Goal: Obtain resource: Obtain resource

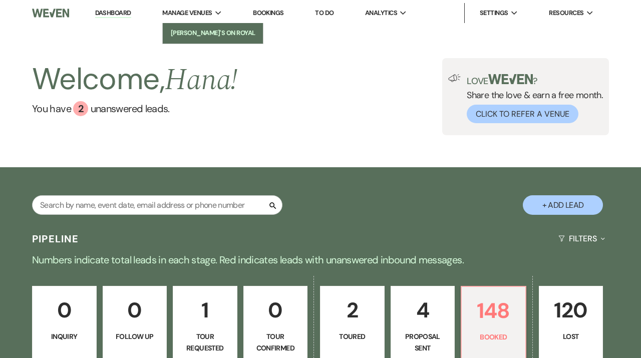
click at [202, 24] on link "[PERSON_NAME]'s On Royal" at bounding box center [213, 33] width 100 height 20
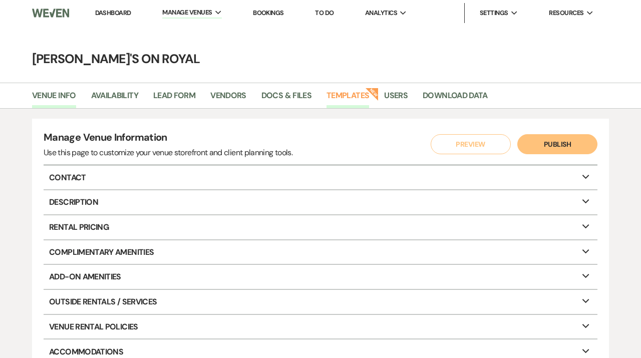
click at [336, 94] on link "Templates" at bounding box center [347, 98] width 43 height 19
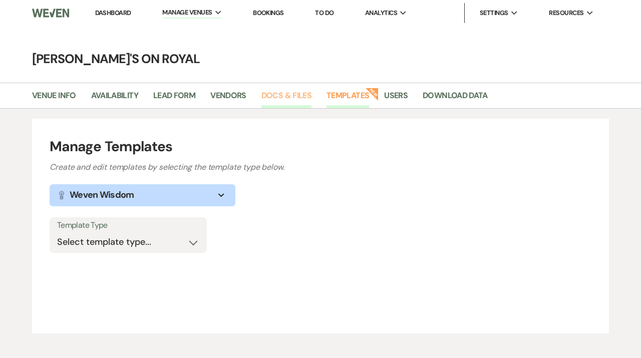
click at [273, 103] on link "Docs & Files" at bounding box center [286, 98] width 50 height 19
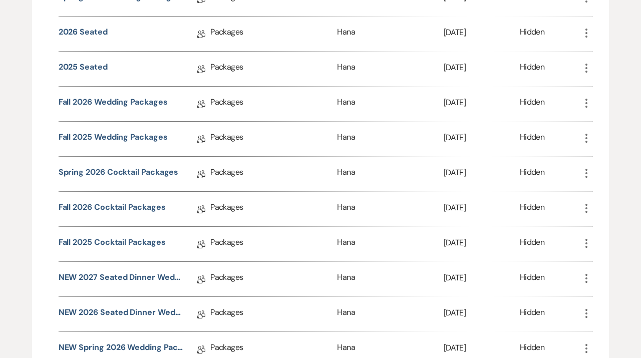
scroll to position [1222, 0]
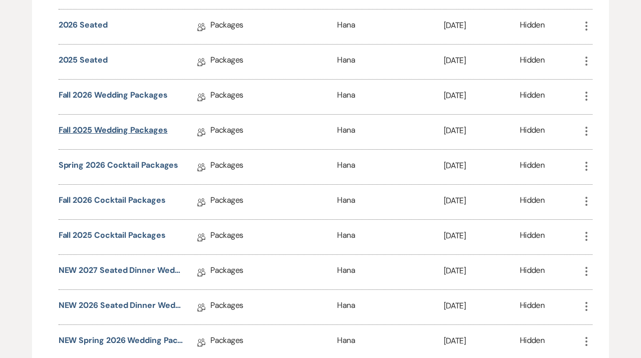
click at [123, 127] on link "Fall 2025 Wedding Packages" at bounding box center [113, 132] width 109 height 16
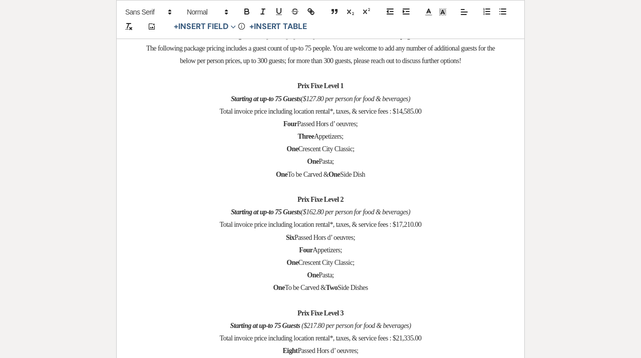
scroll to position [2030, 0]
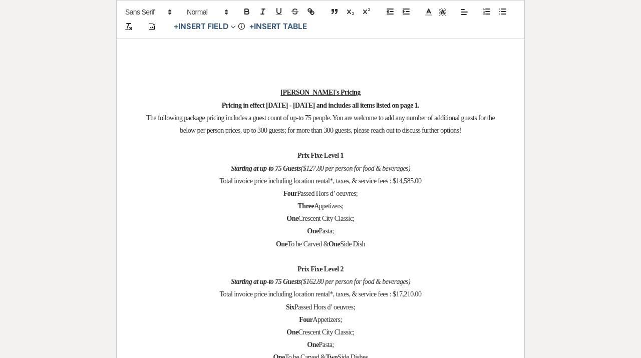
click at [383, 244] on p "One To be Carved & One Side Dish" at bounding box center [321, 244] width 360 height 13
drag, startPoint x: 383, startPoint y: 246, endPoint x: 206, endPoint y: 162, distance: 195.8
copy div "Prix Fixe Level 1 Starting at up-to 75 Guests ($127.80 per person for food & be…"
click at [397, 229] on p "One Pasta;" at bounding box center [321, 231] width 360 height 13
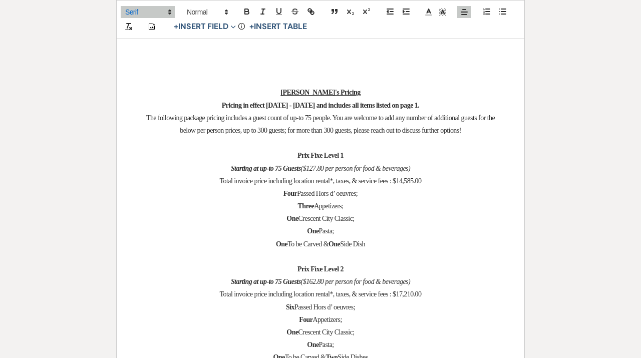
scroll to position [2127, 0]
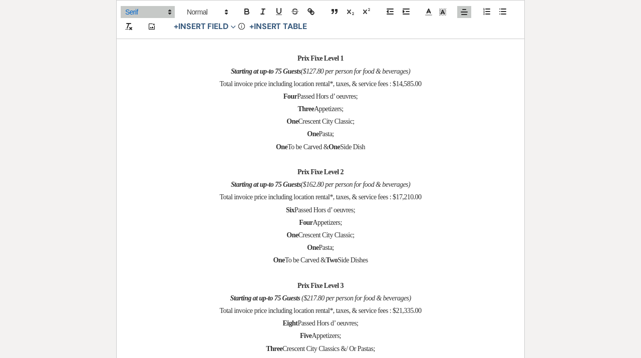
drag, startPoint x: 381, startPoint y: 264, endPoint x: 213, endPoint y: 179, distance: 187.9
copy div "Prix Fixe Level 2 Starting at up-to 75 Guests ($162.80 per person for food & be…"
click at [412, 254] on p "One Pasta;" at bounding box center [321, 247] width 360 height 13
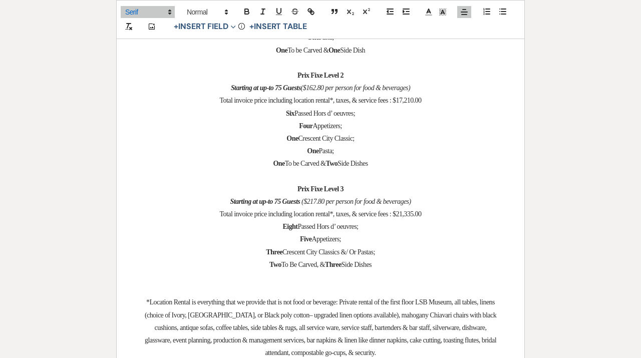
scroll to position [2224, 0]
drag, startPoint x: 386, startPoint y: 267, endPoint x: 218, endPoint y: 196, distance: 182.0
copy div "Prix Fixe Level 3 Starting at up-to 75 Guests ($217.80 per person for food & be…"
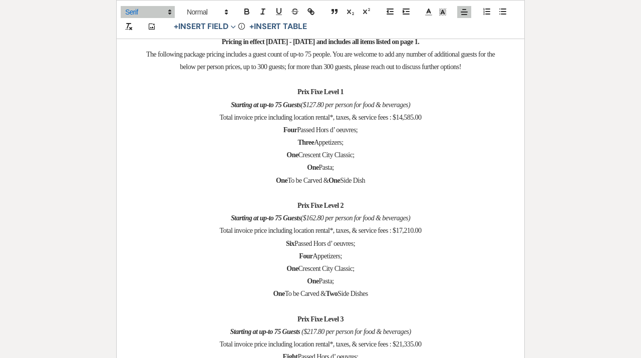
scroll to position [2065, 0]
